Goal: Task Accomplishment & Management: Manage account settings

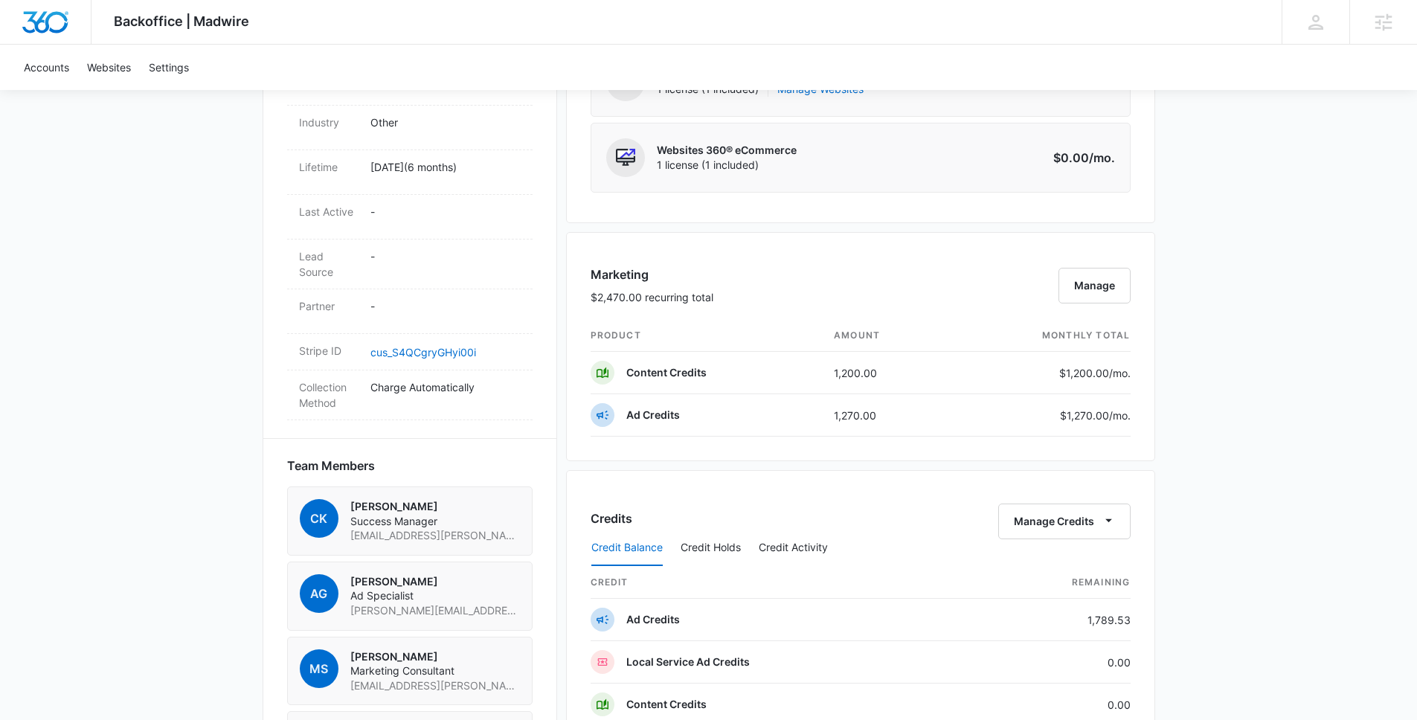
scroll to position [794, 0]
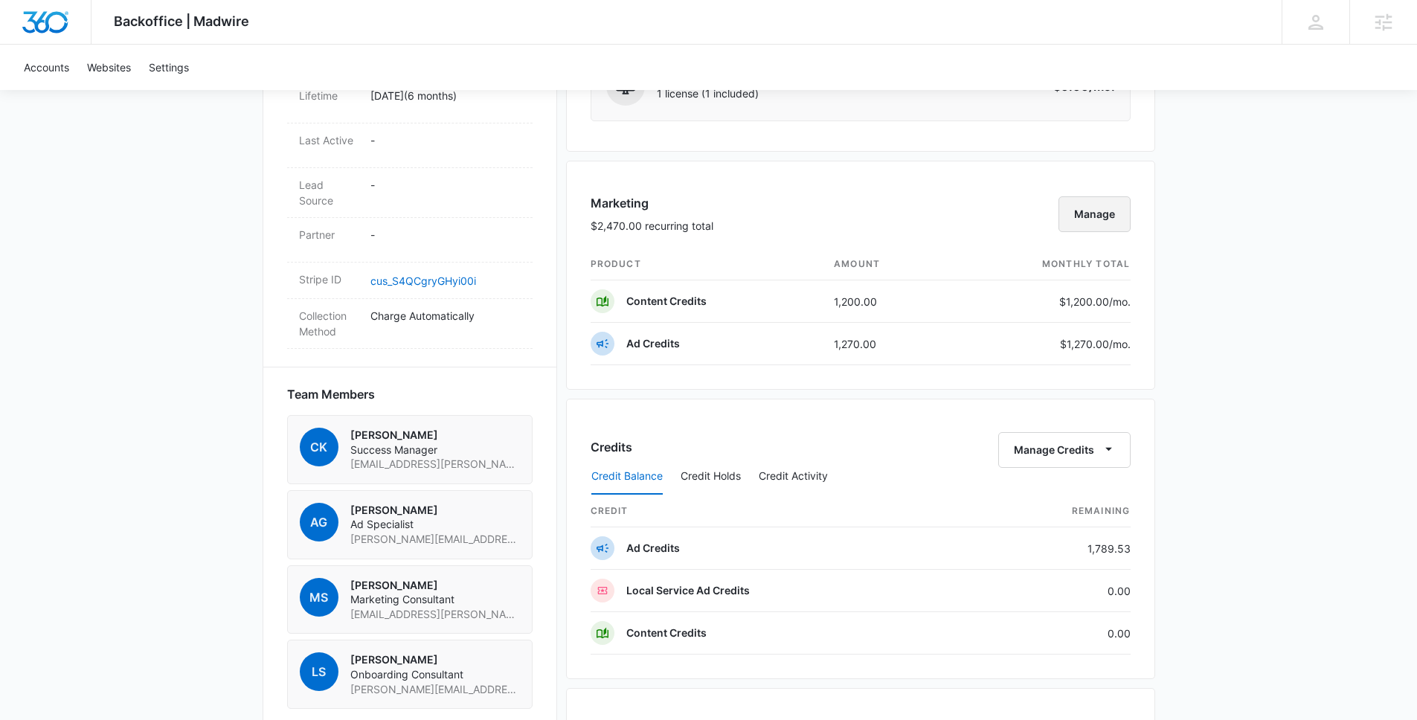
click at [1097, 215] on button "Manage" at bounding box center [1095, 214] width 72 height 36
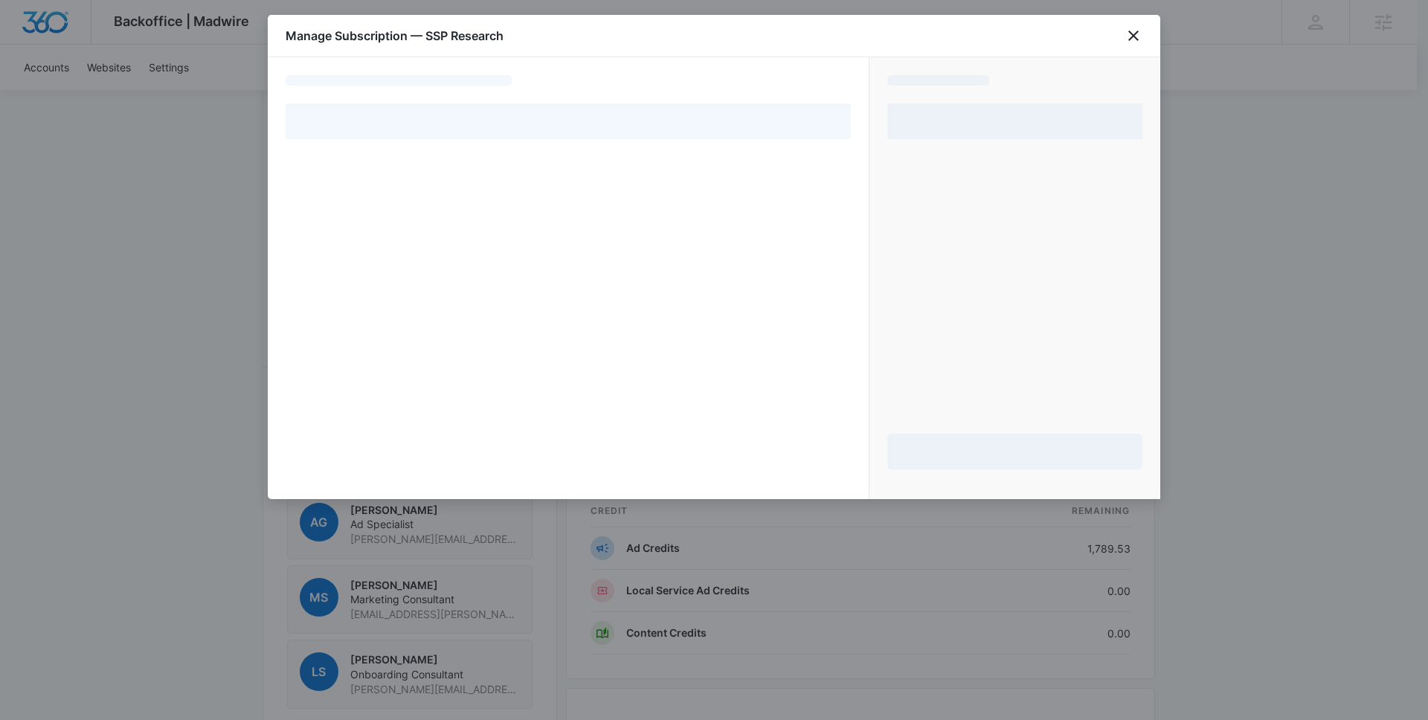
select select "pm_1RLnLGA4n8RTgNjUX7xRjxhh"
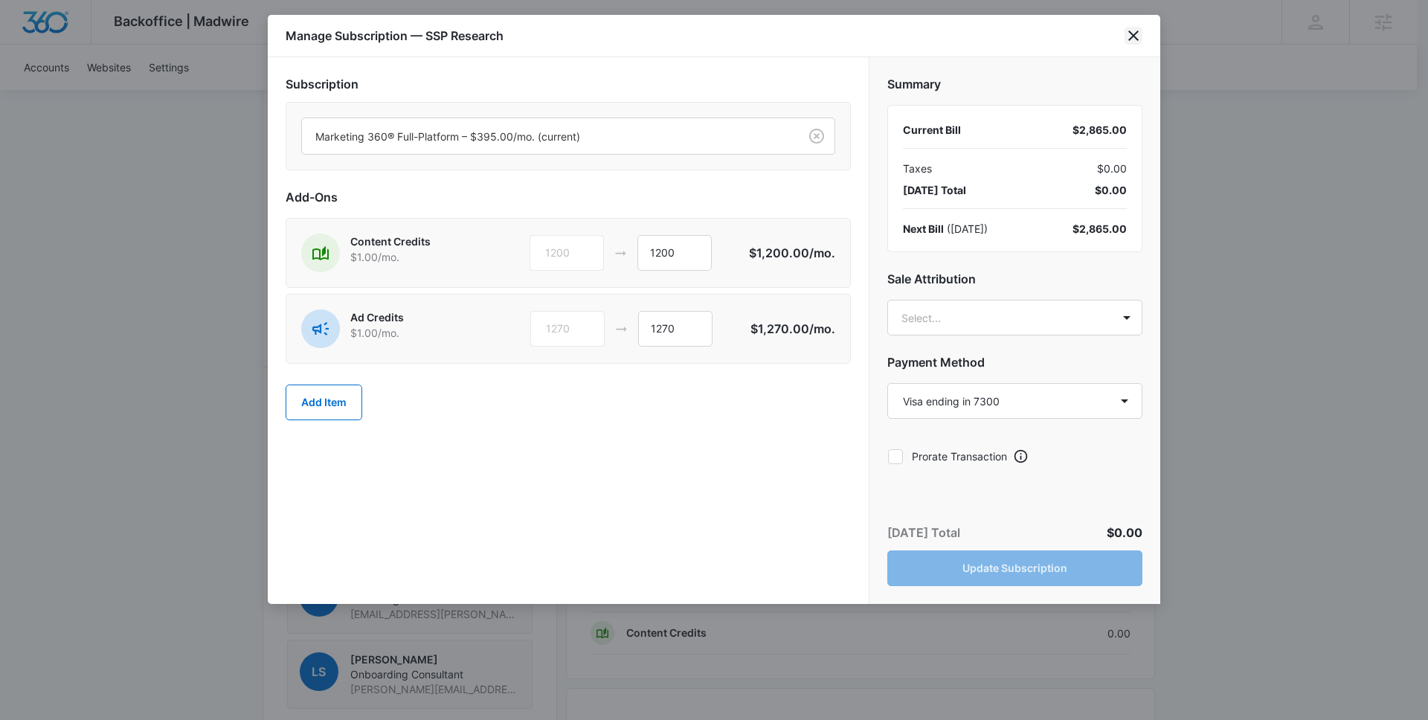
click at [1138, 28] on icon "close" at bounding box center [1134, 36] width 18 height 18
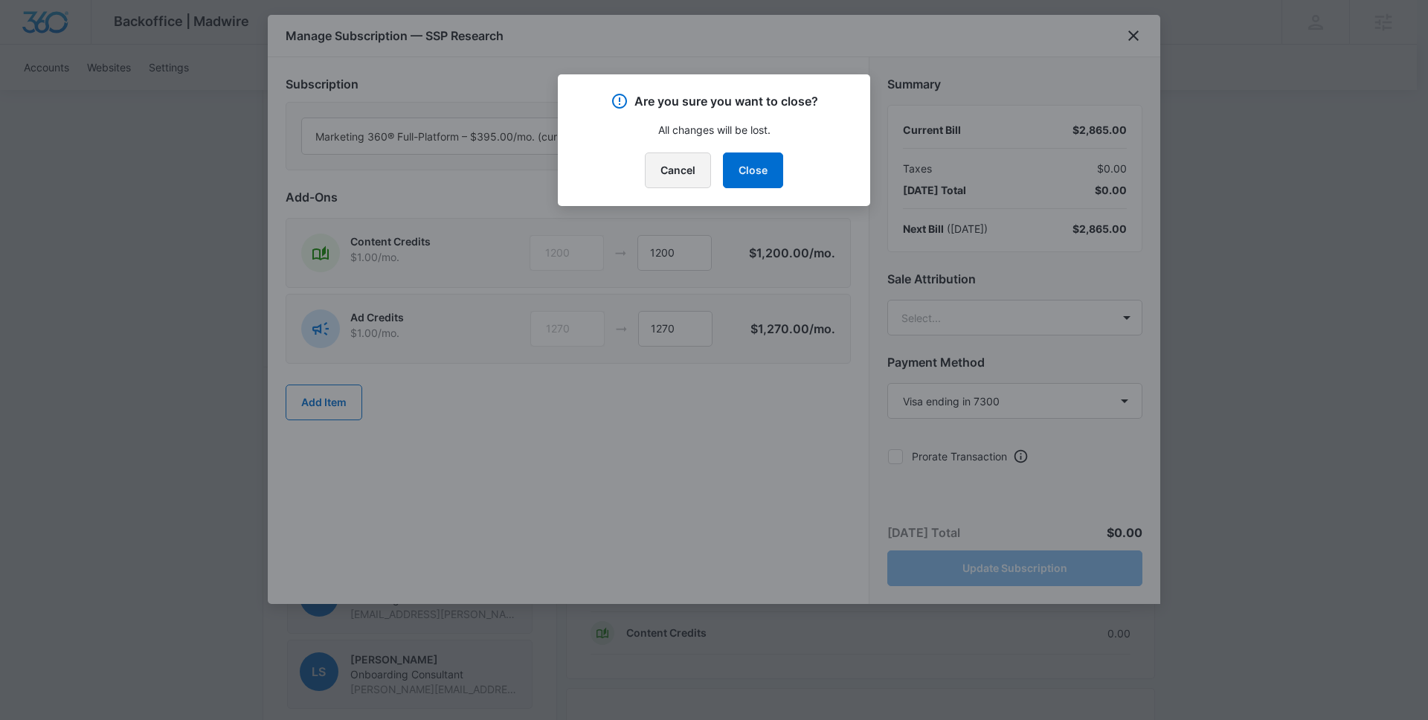
click at [683, 167] on button "Cancel" at bounding box center [678, 171] width 66 height 36
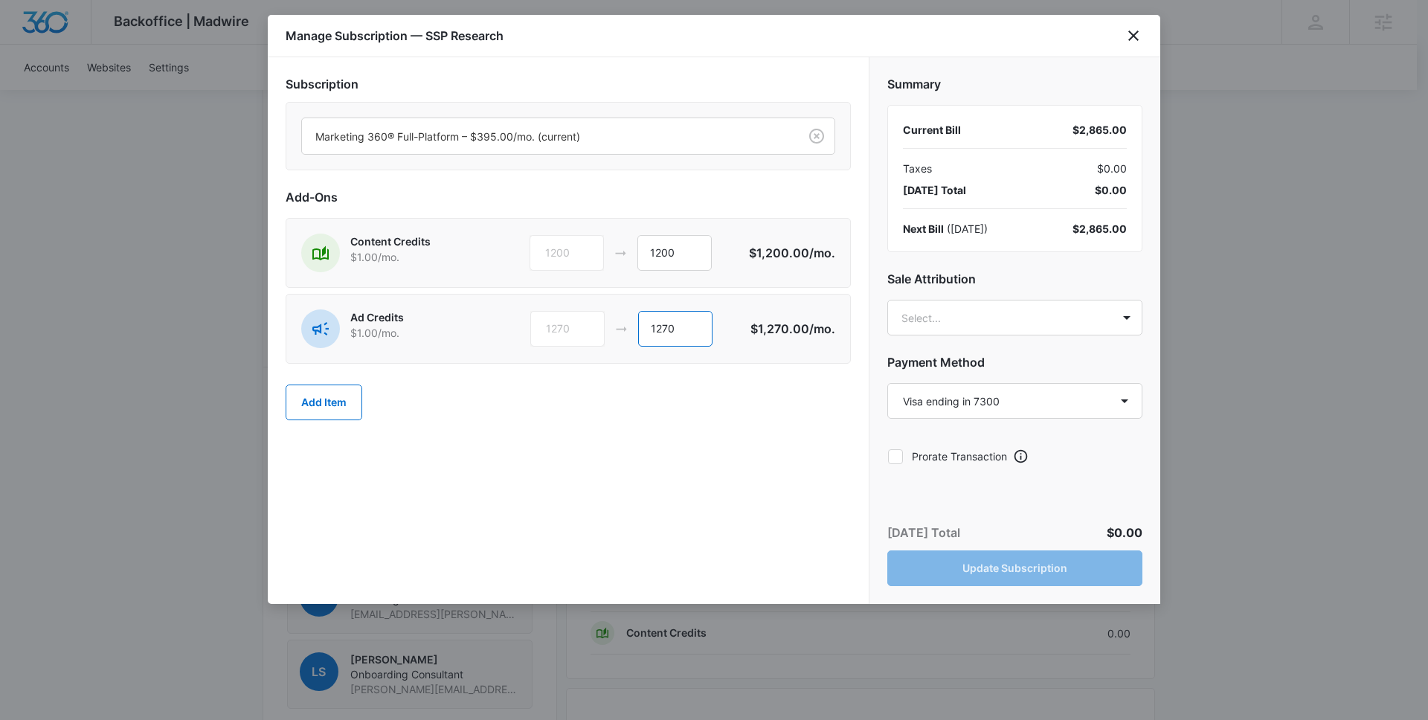
drag, startPoint x: 693, startPoint y: 336, endPoint x: 641, endPoint y: 332, distance: 52.2
click at [643, 332] on input "1270" at bounding box center [675, 329] width 74 height 36
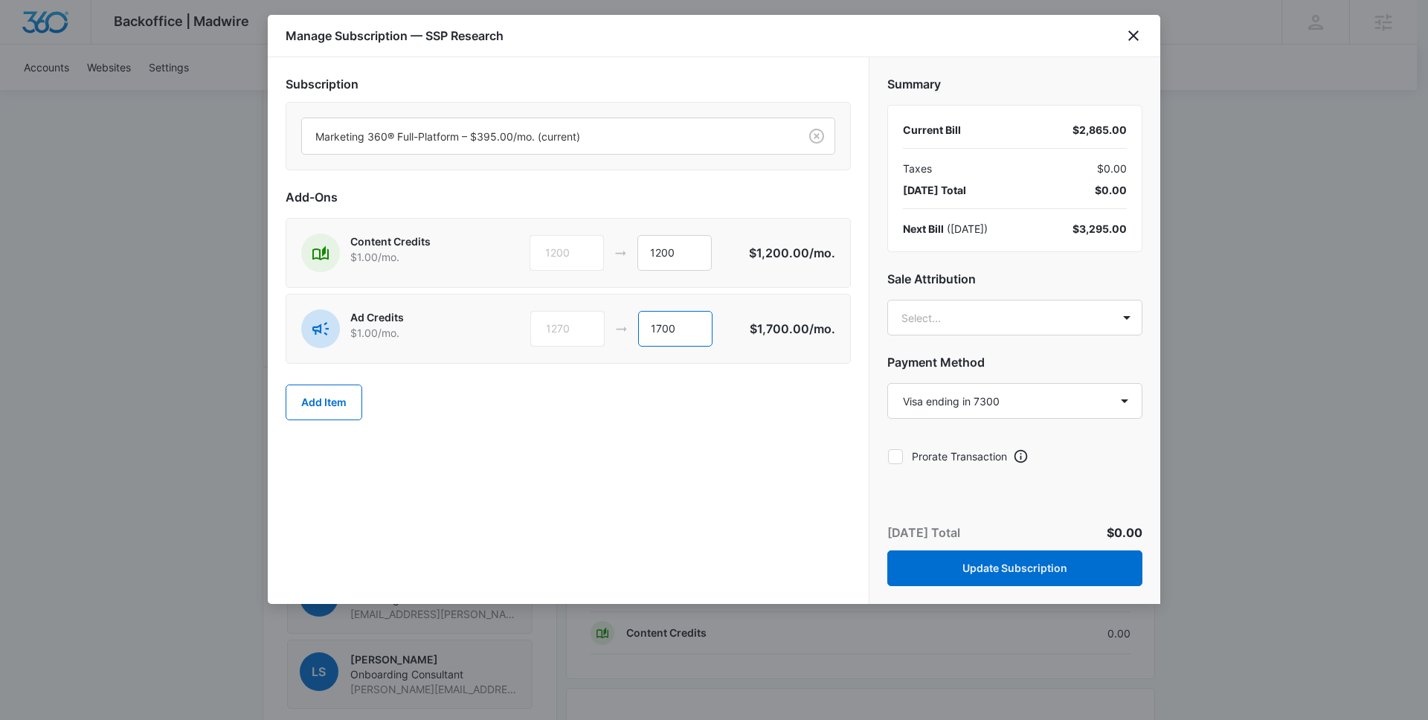
type input "1700"
click at [810, 484] on div "Subscription Marketing 360® Full-Platform – $395.00/mo. (current) Add-Ons Conte…" at bounding box center [568, 330] width 601 height 547
click at [1016, 333] on body "Backoffice | Madwire Apps Settings [PERSON_NAME] [PERSON_NAME][EMAIL_ADDRESS][P…" at bounding box center [714, 293] width 1428 height 2174
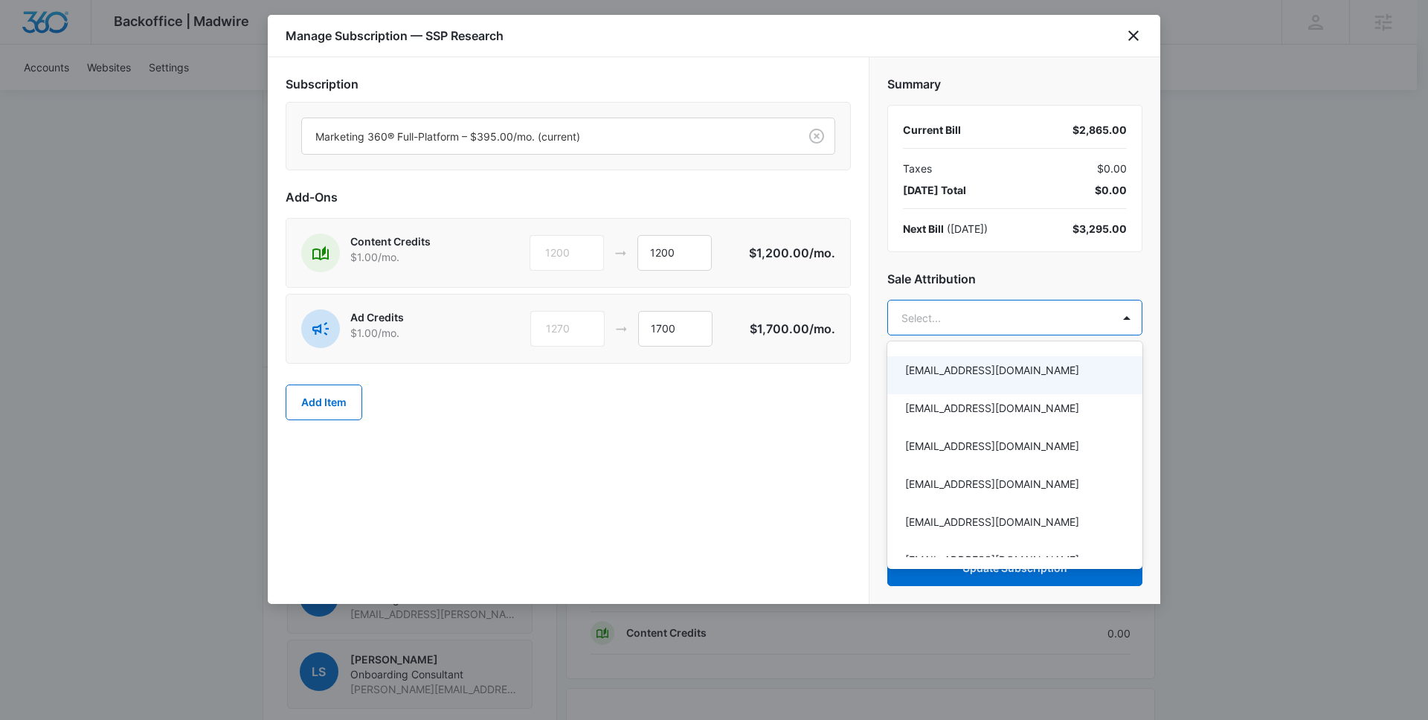
click at [1015, 329] on div at bounding box center [714, 360] width 1428 height 720
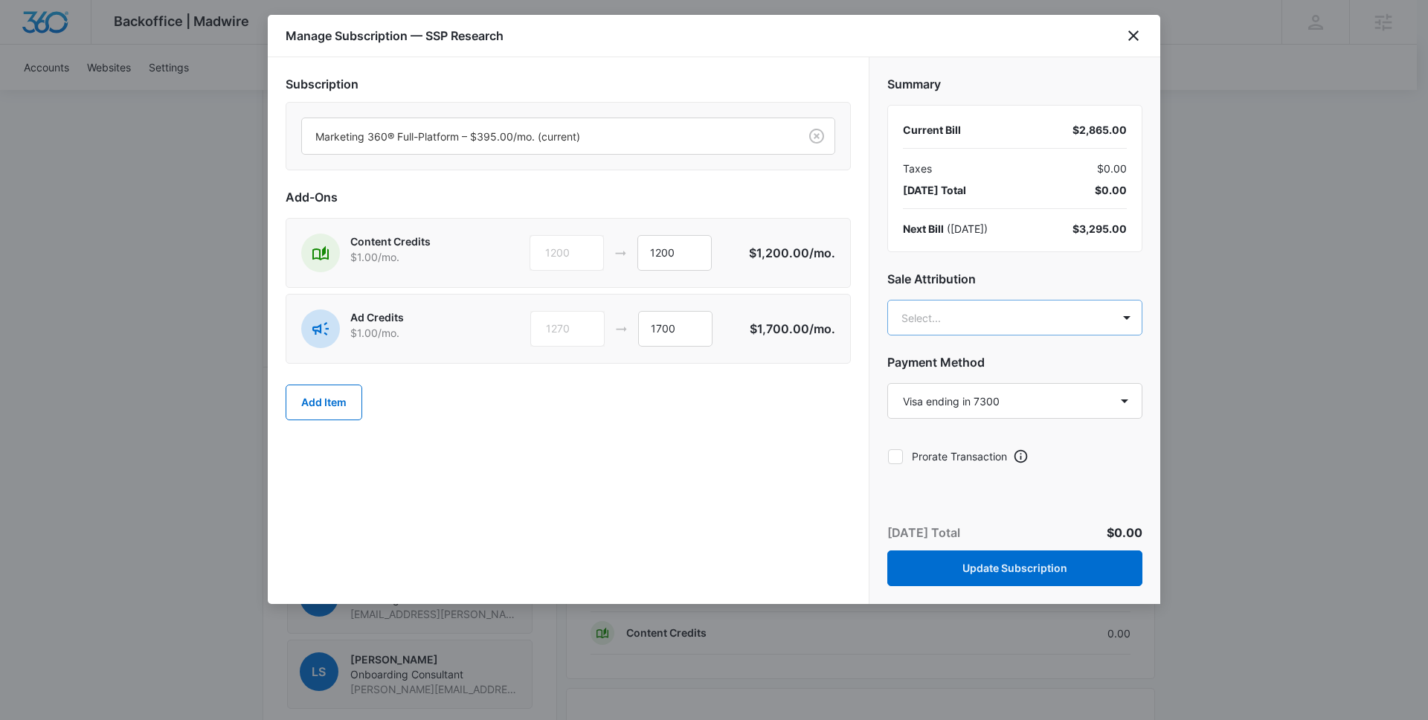
click at [997, 326] on body "Backoffice | Madwire Apps Settings [PERSON_NAME] [PERSON_NAME][EMAIL_ADDRESS][P…" at bounding box center [714, 293] width 1428 height 2174
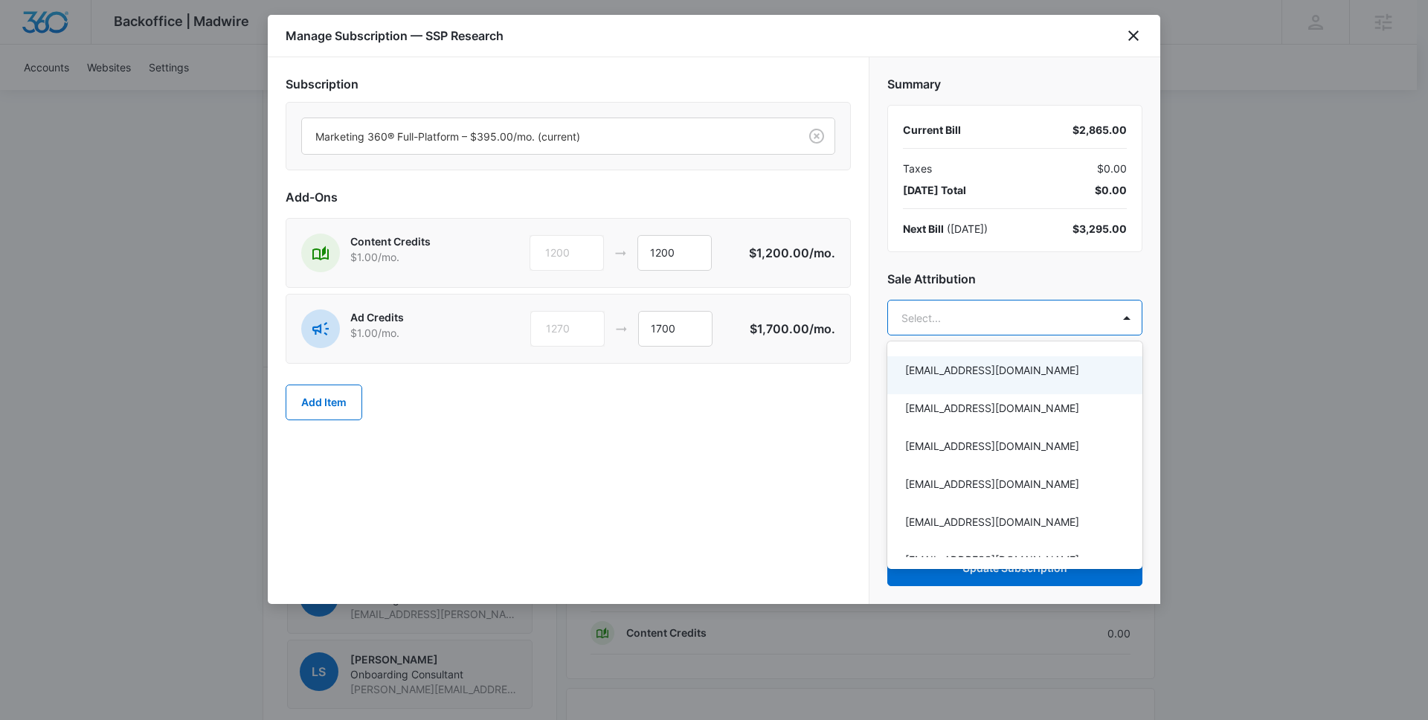
click at [717, 325] on div at bounding box center [714, 360] width 1428 height 720
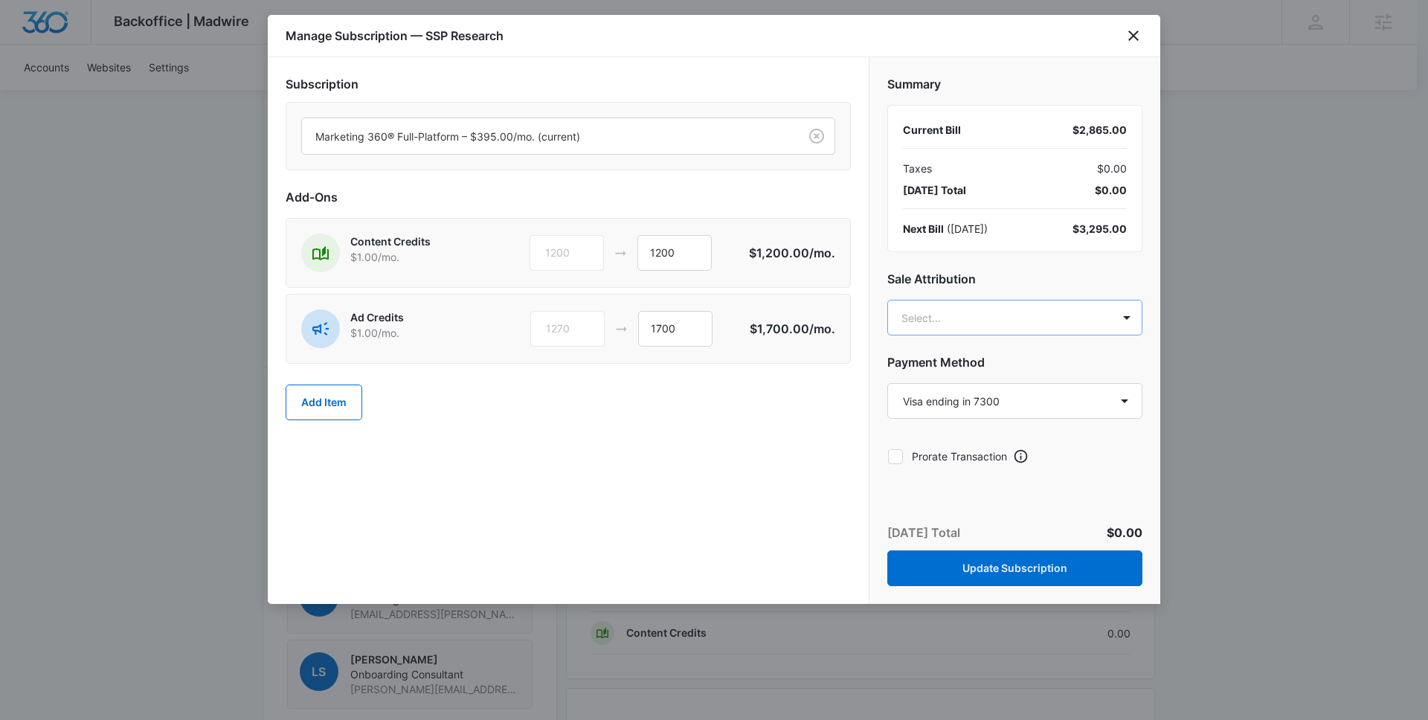
click at [935, 321] on body "Backoffice | Madwire Apps Settings [PERSON_NAME] [PERSON_NAME][EMAIL_ADDRESS][P…" at bounding box center [714, 293] width 1428 height 2174
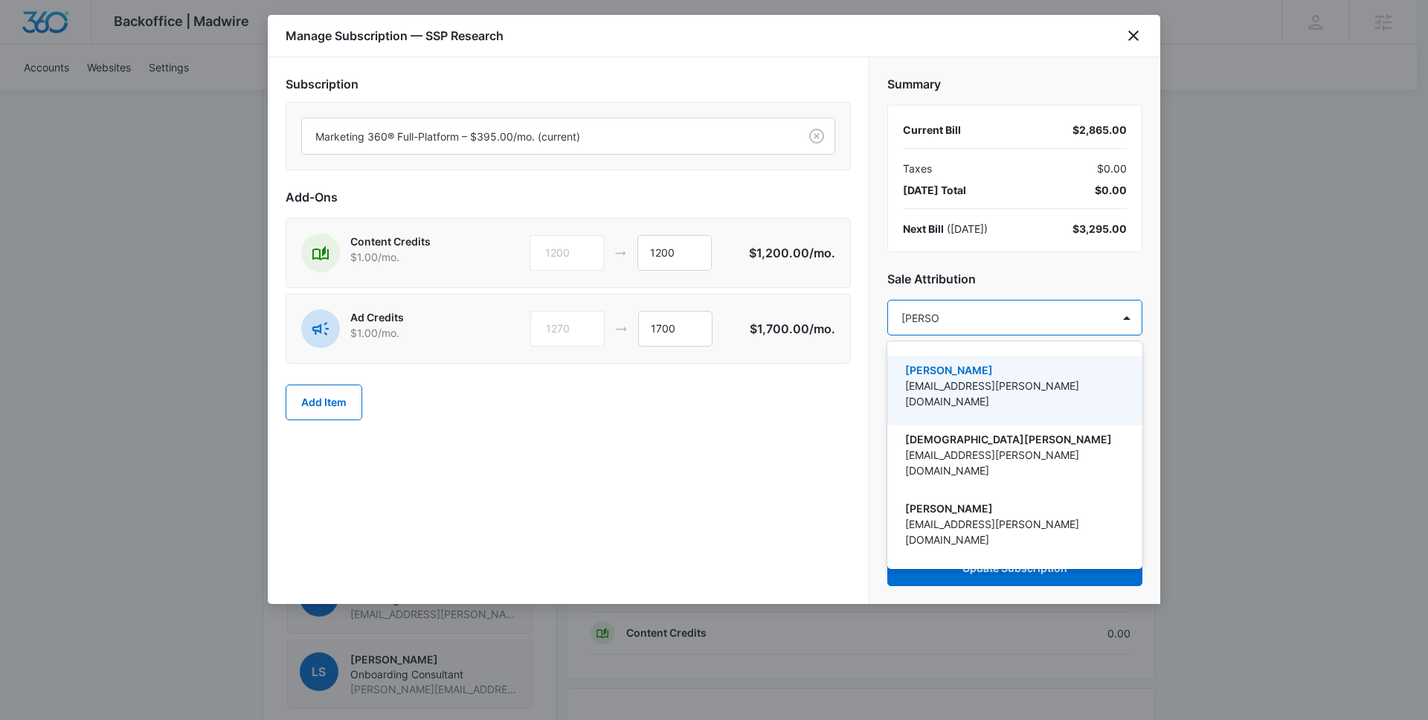
type input "[DEMOGRAPHIC_DATA]"
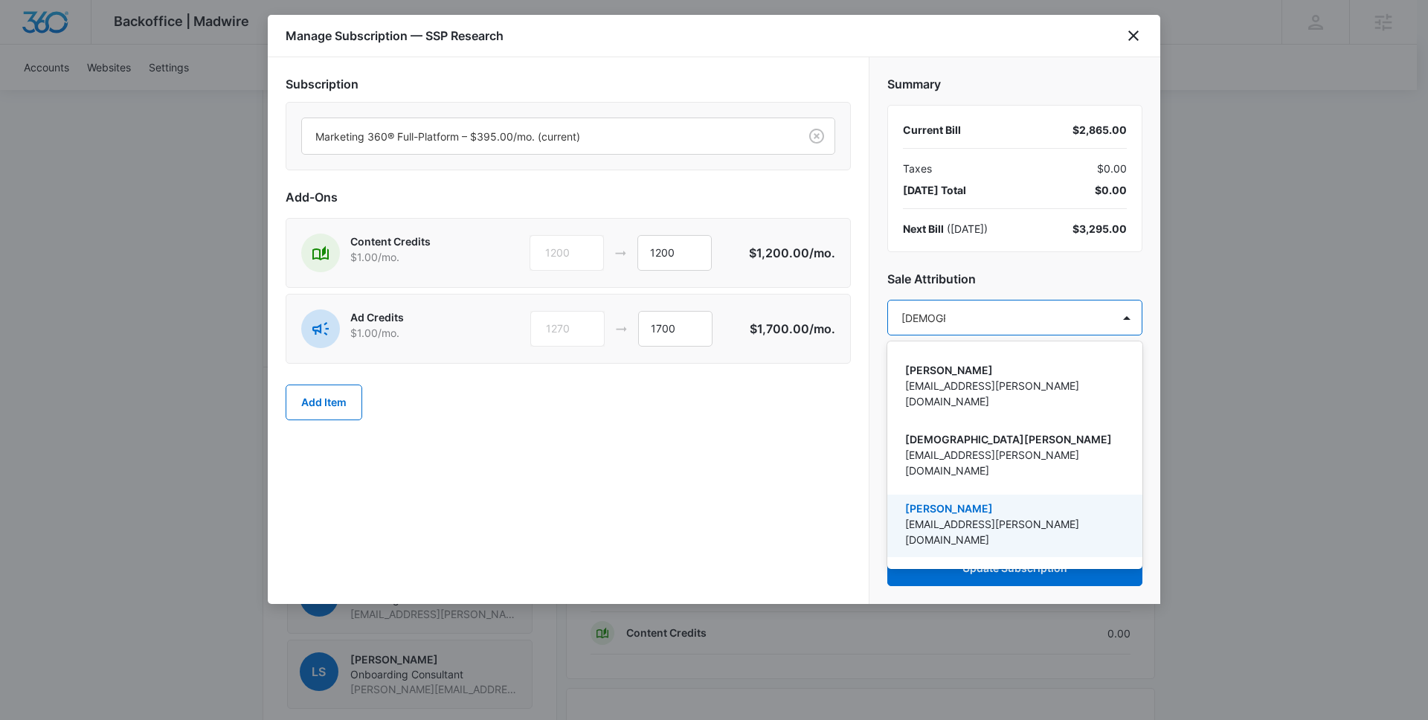
click at [1053, 516] on p "[EMAIL_ADDRESS][PERSON_NAME][DOMAIN_NAME]" at bounding box center [1013, 531] width 216 height 31
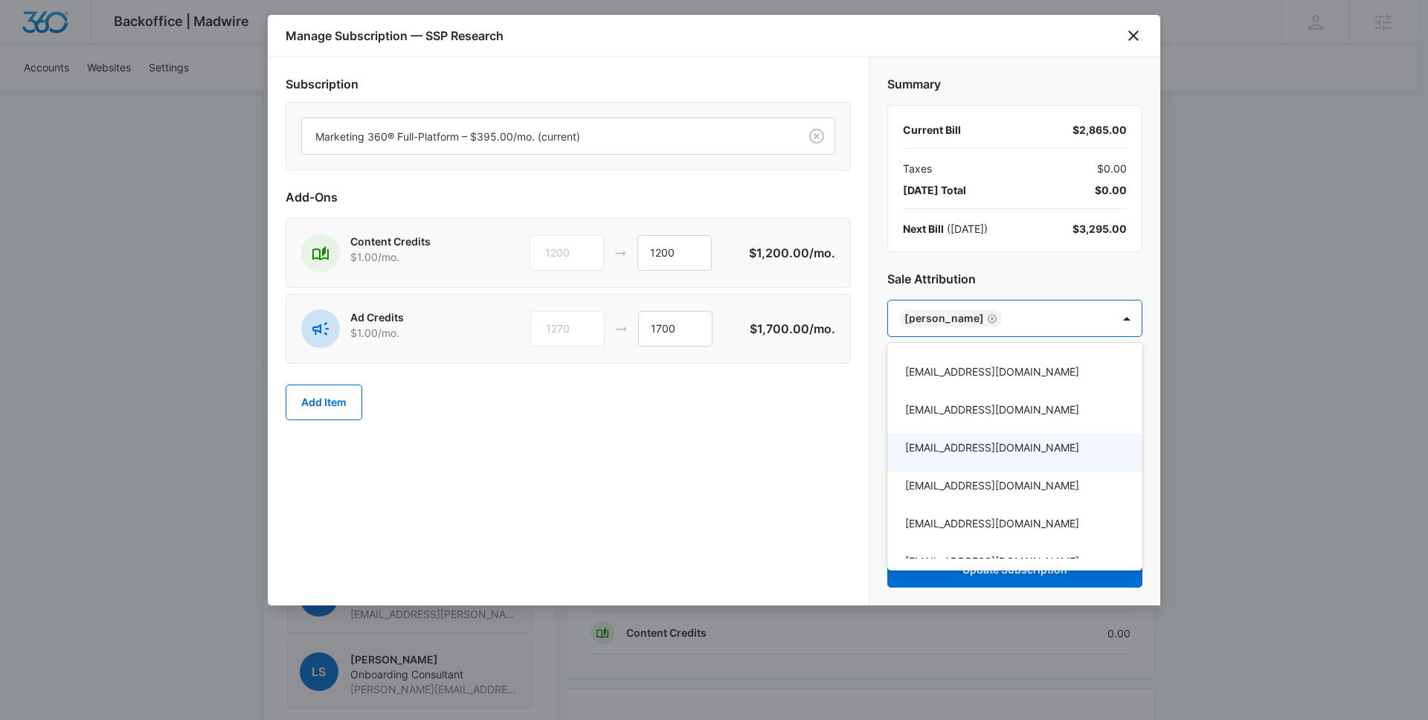
click at [766, 406] on div at bounding box center [714, 360] width 1428 height 720
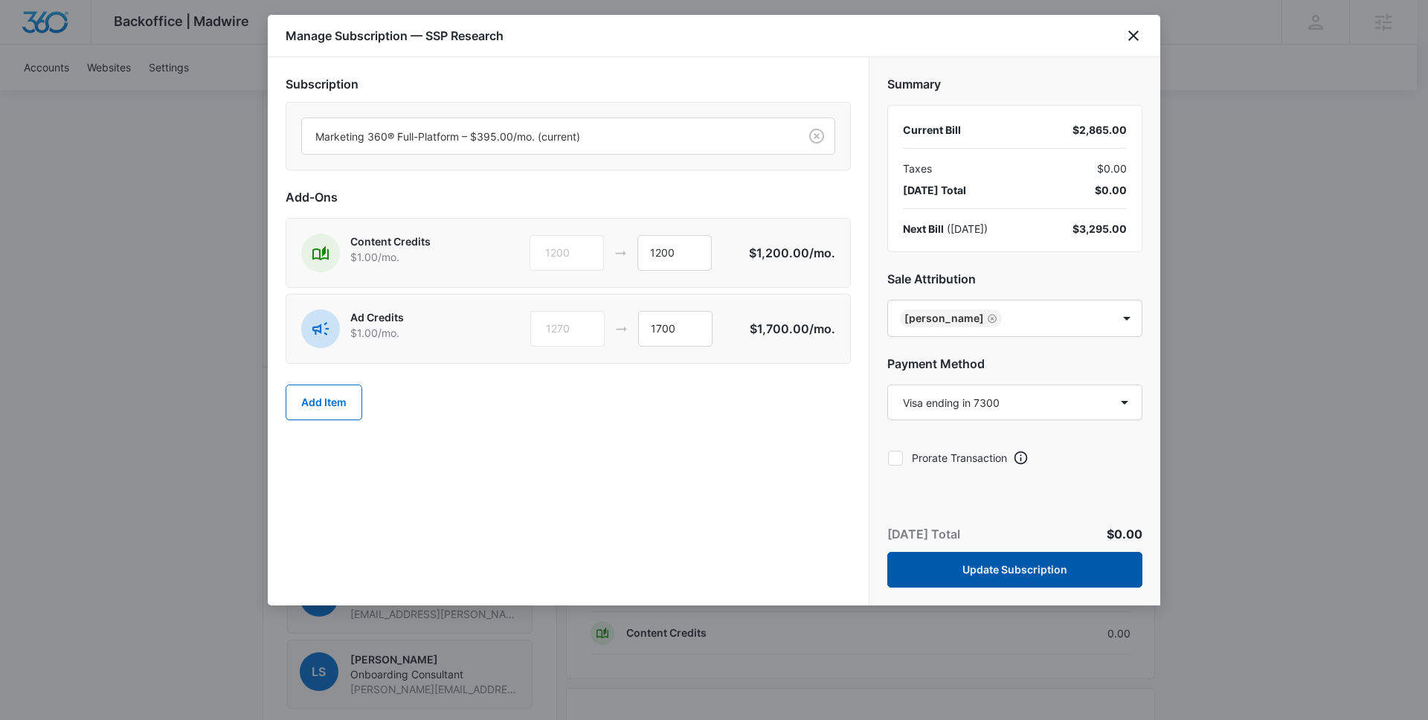
click at [1074, 577] on button "Update Subscription" at bounding box center [1015, 570] width 255 height 36
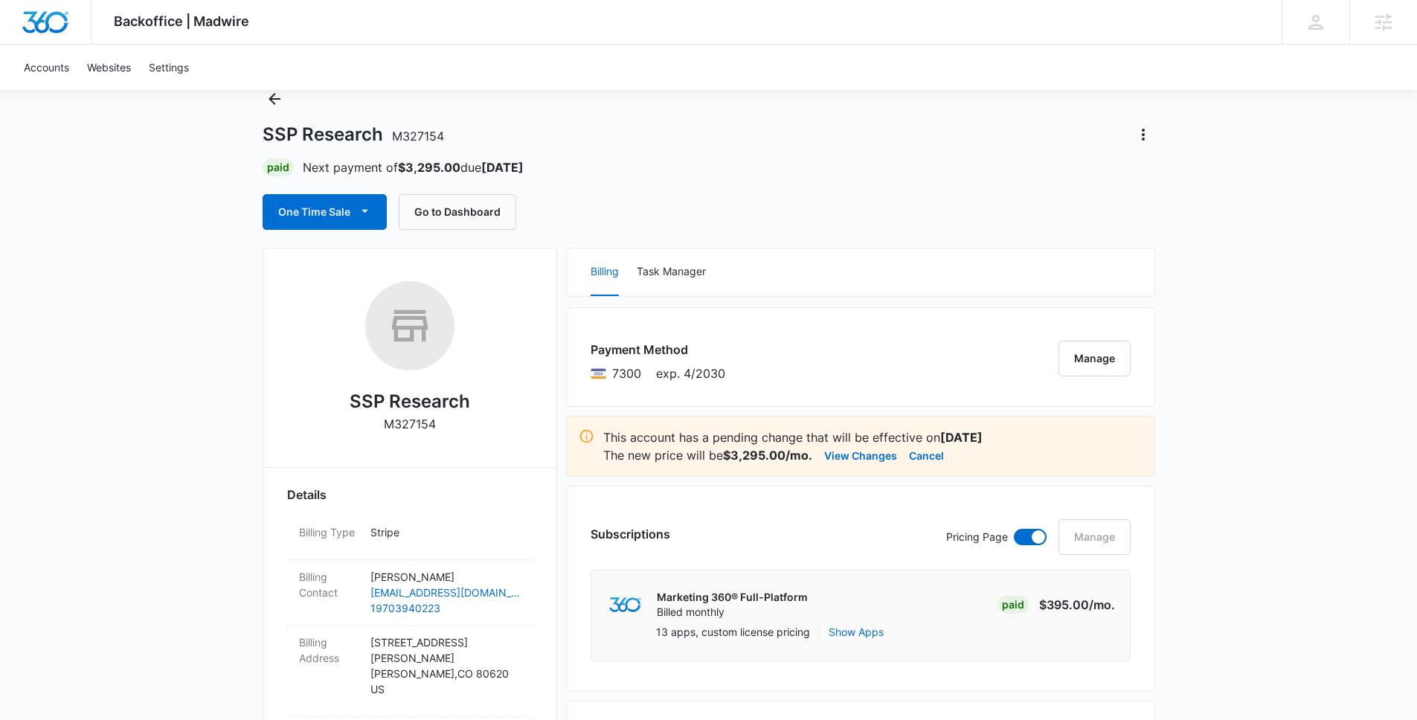
scroll to position [0, 0]
